Goal: Task Accomplishment & Management: Use online tool/utility

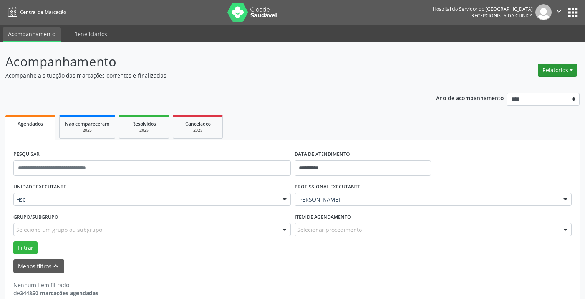
scroll to position [12, 0]
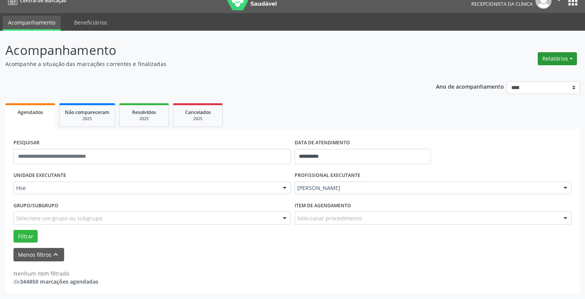
click at [572, 62] on button "Relatórios" at bounding box center [557, 58] width 39 height 13
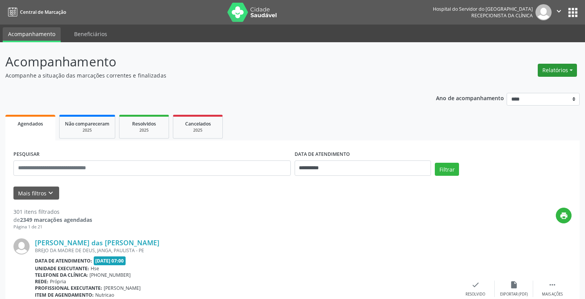
click at [567, 76] on button "Relatórios" at bounding box center [557, 70] width 39 height 13
click at [552, 85] on link "Agendamentos" at bounding box center [535, 86] width 83 height 11
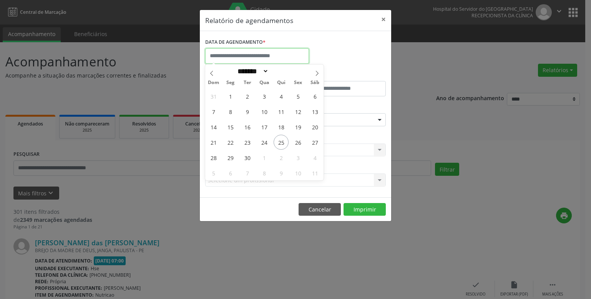
click at [306, 57] on input "text" at bounding box center [257, 55] width 104 height 15
click at [279, 146] on span "25" at bounding box center [281, 142] width 15 height 15
type input "**********"
click at [279, 145] on span "25" at bounding box center [281, 142] width 15 height 15
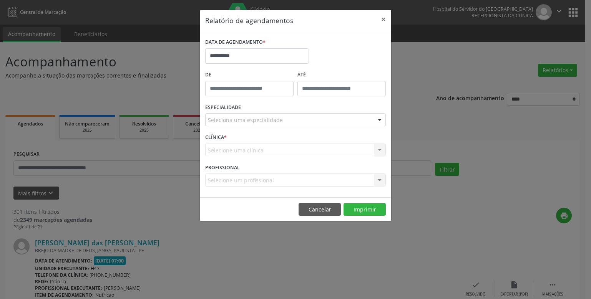
click at [279, 145] on div "Selecione uma clínica Nenhum resultado encontrado para: " " Não há nenhuma opçã…" at bounding box center [295, 150] width 181 height 13
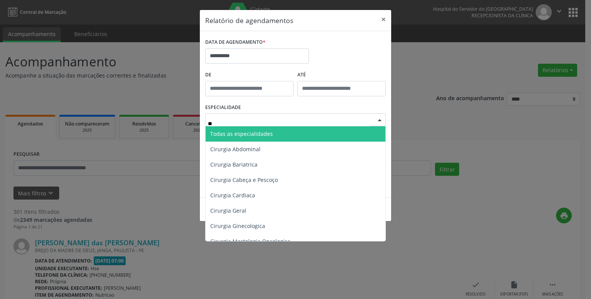
type input "***"
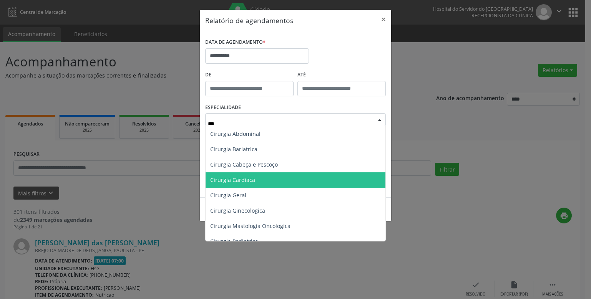
scroll to position [77, 0]
click at [334, 180] on span "Cirurgia Plastica" at bounding box center [296, 180] width 180 height 15
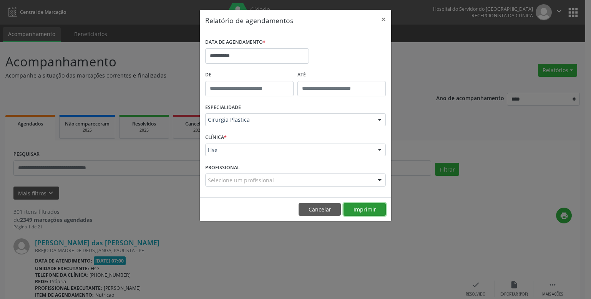
click at [379, 207] on button "Imprimir" at bounding box center [365, 209] width 42 height 13
